Goal: Contribute content: Contribute content

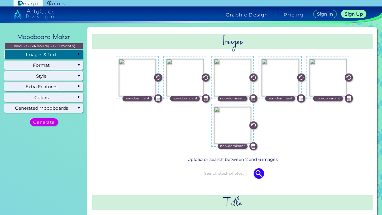
click at [251, 145] on img at bounding box center [254, 146] width 8 height 8
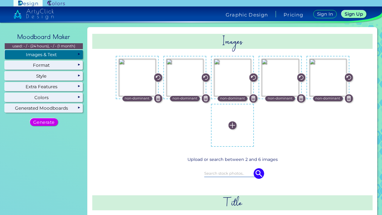
click at [238, 132] on label at bounding box center [232, 125] width 37 height 37
click at [0, 0] on input "file" at bounding box center [0, 0] width 0 height 0
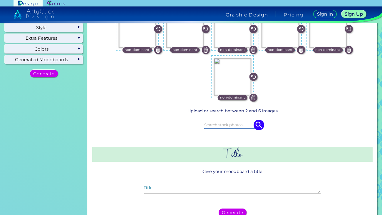
scroll to position [49, 0]
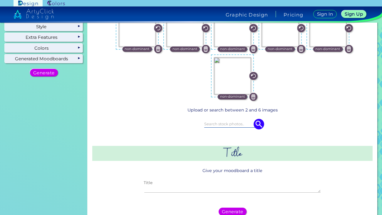
click at [224, 188] on textarea "Title" at bounding box center [232, 189] width 177 height 7
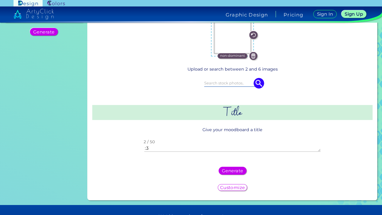
scroll to position [113, 0]
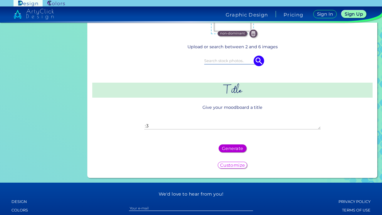
click at [234, 146] on h5 "Generate" at bounding box center [232, 148] width 19 height 4
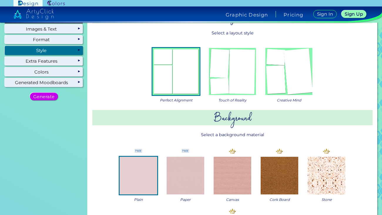
scroll to position [16, 0]
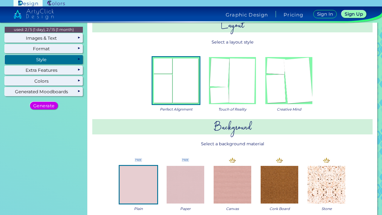
click at [275, 86] on img at bounding box center [289, 80] width 47 height 47
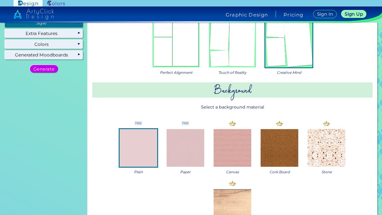
scroll to position [0, 0]
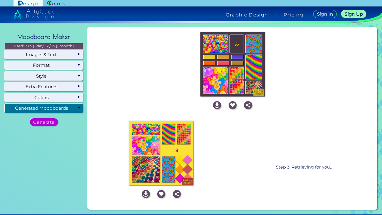
click at [53, 122] on h5 "Generate" at bounding box center [43, 122] width 19 height 4
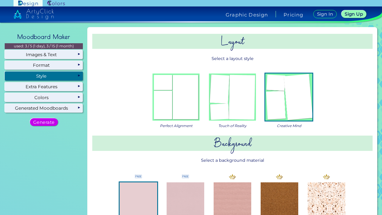
click at [231, 80] on img at bounding box center [232, 97] width 47 height 47
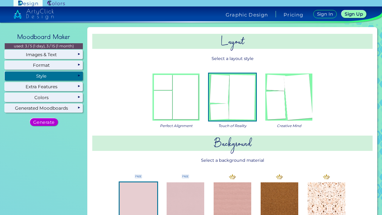
click at [50, 123] on h5 "Generate" at bounding box center [43, 122] width 19 height 4
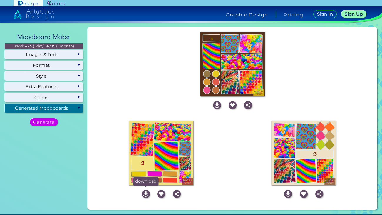
click at [143, 193] on img at bounding box center [146, 194] width 8 height 8
click at [51, 124] on h5 "Generate" at bounding box center [44, 122] width 22 height 4
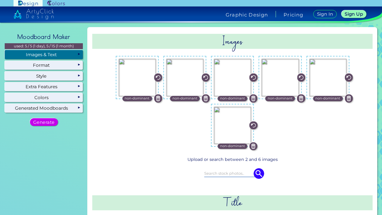
click at [159, 99] on img at bounding box center [158, 98] width 8 height 8
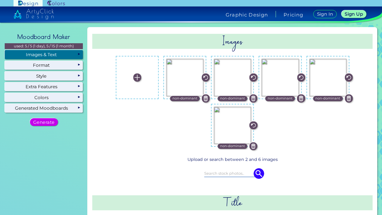
click at [159, 99] on div "non-dominant" at bounding box center [138, 78] width 48 height 48
click at [206, 100] on img at bounding box center [206, 98] width 8 height 8
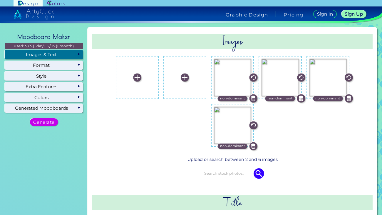
click at [250, 99] on img at bounding box center [254, 98] width 8 height 8
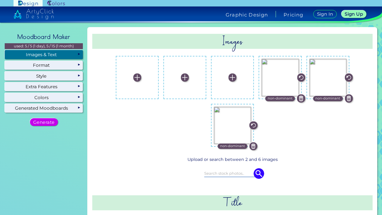
click at [300, 98] on img at bounding box center [301, 98] width 8 height 8
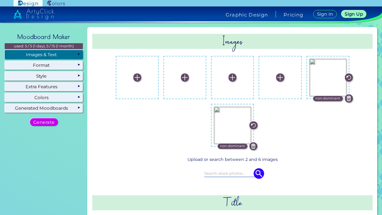
click at [252, 145] on img at bounding box center [254, 146] width 8 height 8
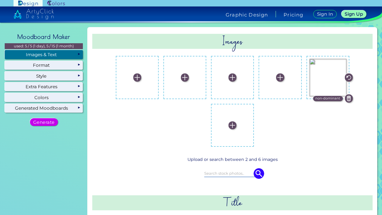
click at [350, 101] on img at bounding box center [349, 98] width 8 height 8
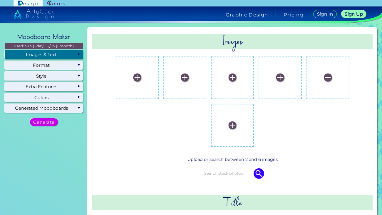
click at [128, 87] on label at bounding box center [137, 77] width 37 height 37
click at [0, 0] on input "file" at bounding box center [0, 0] width 0 height 0
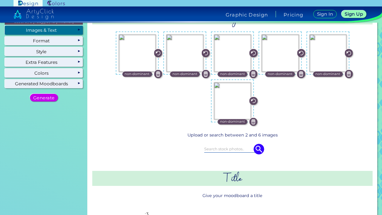
scroll to position [55, 0]
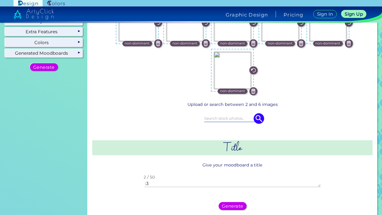
click at [239, 184] on textarea ":3" at bounding box center [232, 183] width 177 height 7
type textarea ":"
type textarea "l"
type textarea "[PERSON_NAME]"
click at [240, 204] on h5 "Generate" at bounding box center [233, 206] width 22 height 5
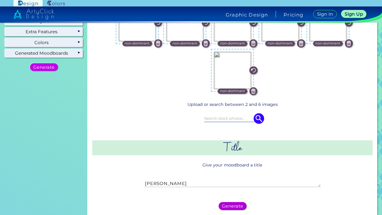
scroll to position [0, 0]
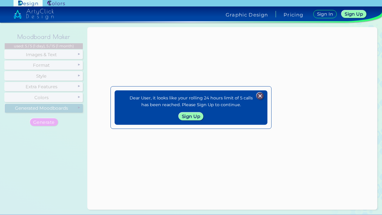
click at [259, 96] on img at bounding box center [260, 95] width 7 height 7
